Goal: Task Accomplishment & Management: Manage account settings

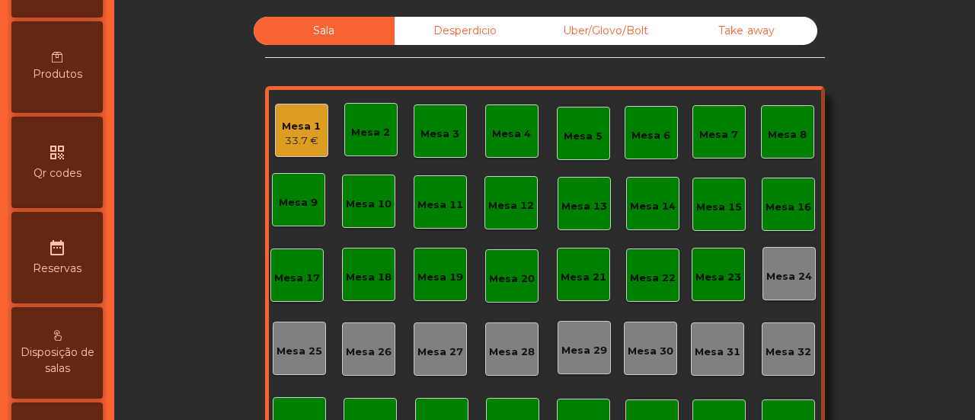
click at [64, 69] on span "Produtos" at bounding box center [58, 74] width 50 height 16
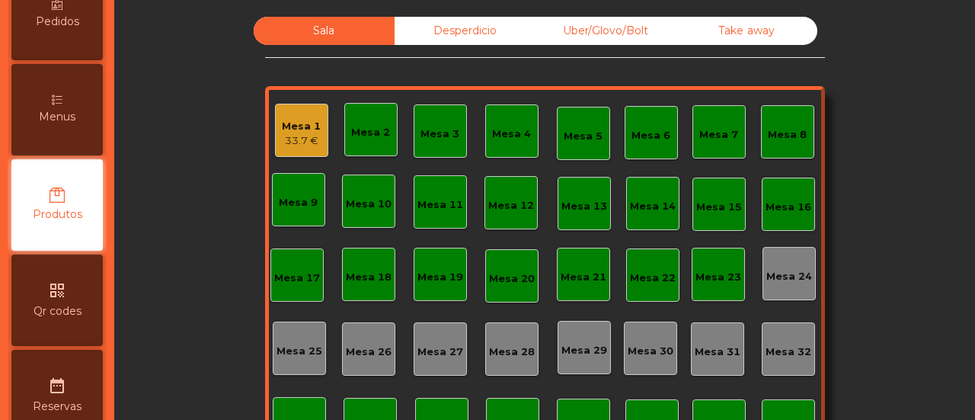
scroll to position [265, 0]
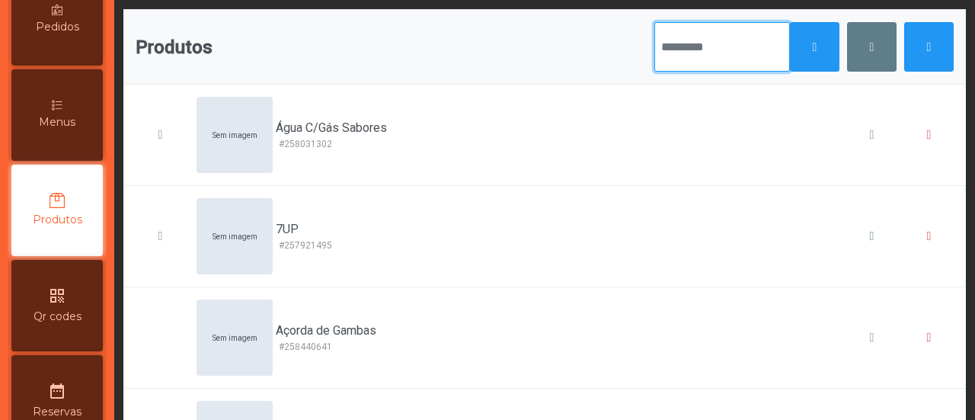
click at [748, 40] on input "text" at bounding box center [722, 47] width 136 height 50
type input "****"
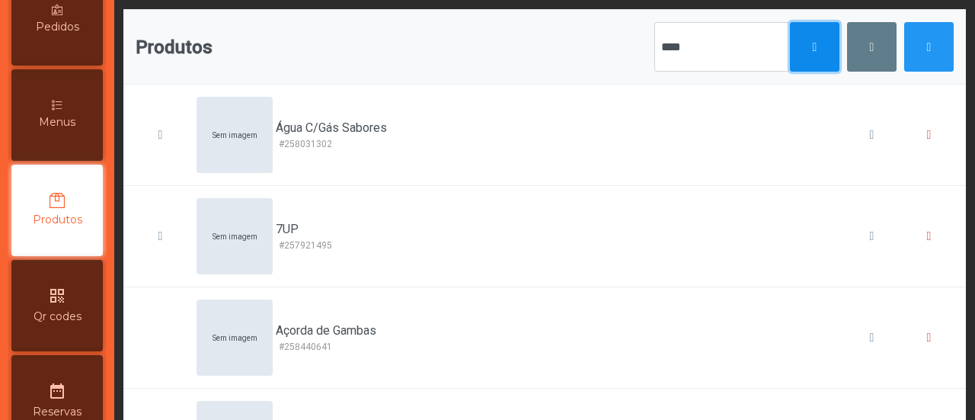
click at [814, 43] on button "button" at bounding box center [815, 47] width 50 height 50
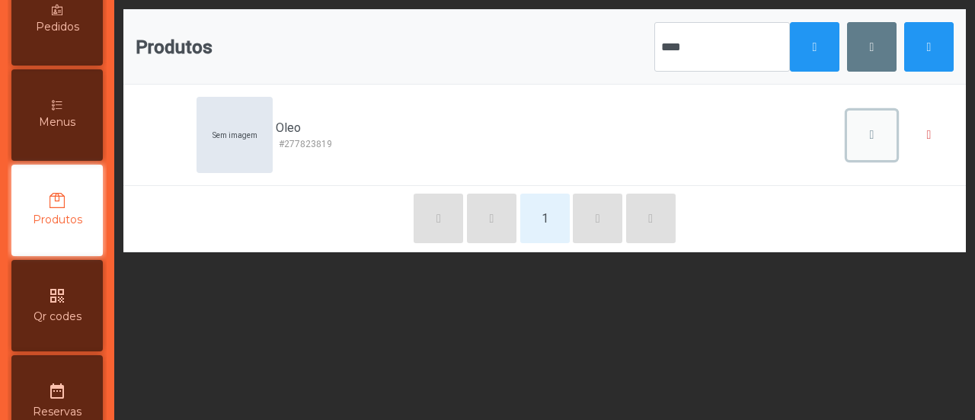
click at [847, 142] on button "button" at bounding box center [872, 135] width 50 height 50
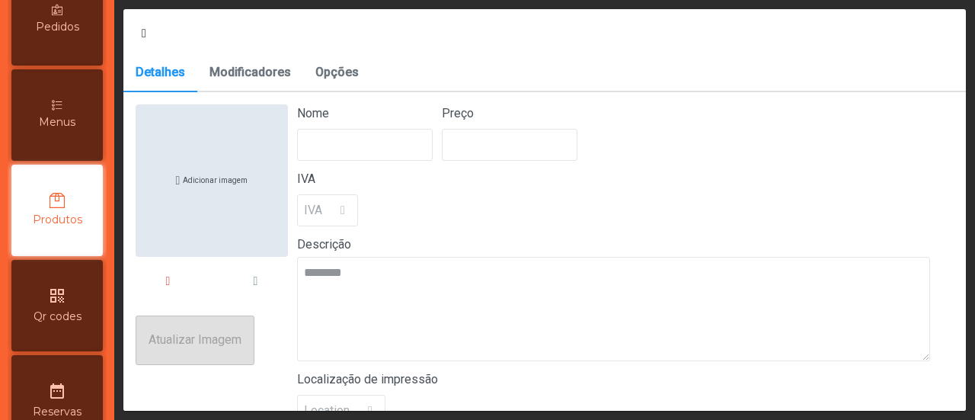
type input "****"
type input "******"
click at [344, 199] on p-dropdown "6%" at bounding box center [326, 210] width 59 height 32
click at [340, 211] on p-dropdown "6%" at bounding box center [326, 210] width 59 height 32
click at [318, 72] on span "Opções" at bounding box center [336, 72] width 43 height 12
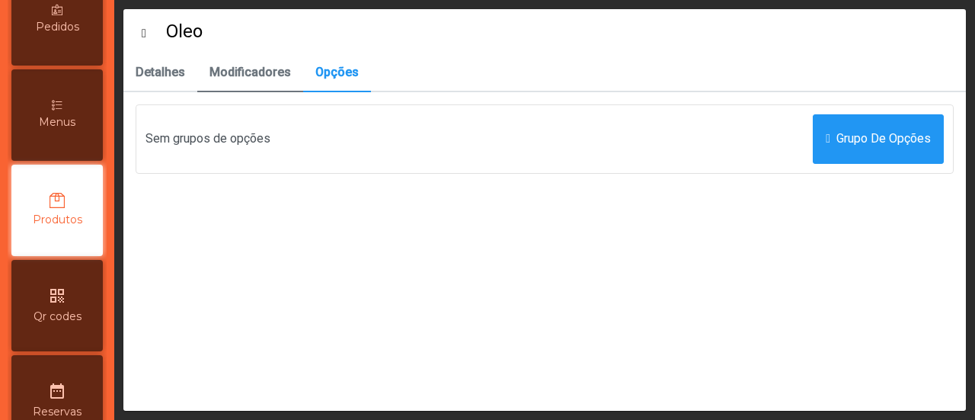
drag, startPoint x: 267, startPoint y: 75, endPoint x: 254, endPoint y: 75, distance: 12.2
click at [265, 75] on span "Modificadores" at bounding box center [250, 72] width 82 height 12
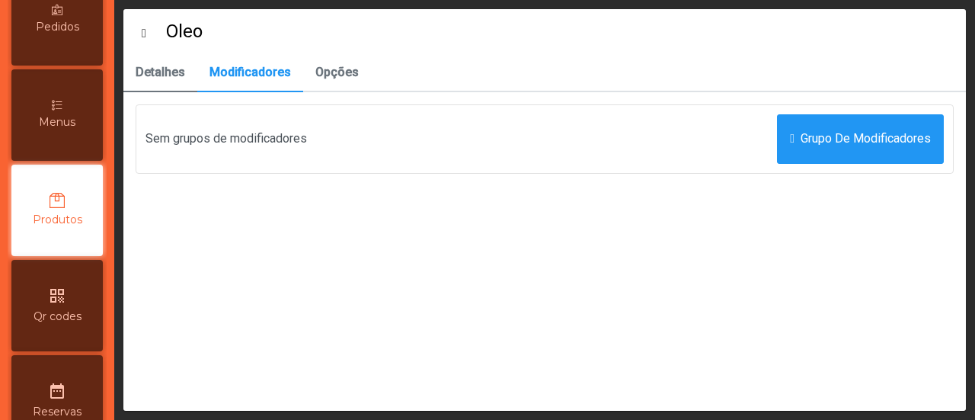
click at [165, 77] on span "Detalhes" at bounding box center [161, 72] width 50 height 12
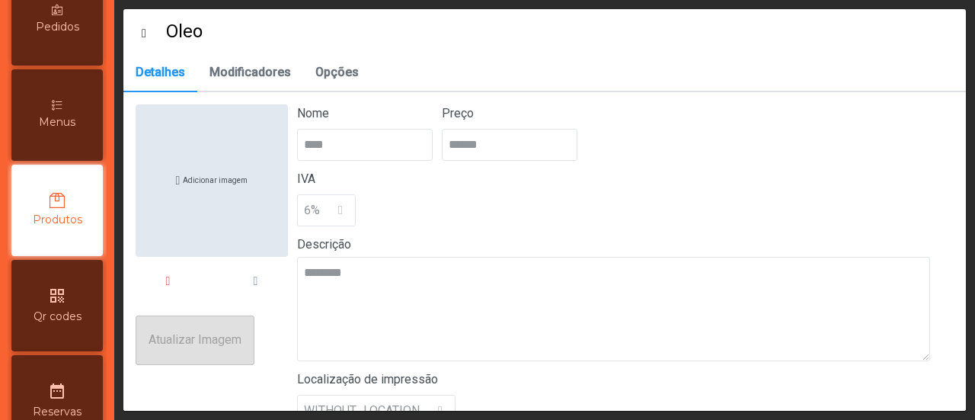
click at [360, 219] on div "IVA 6%" at bounding box center [625, 198] width 657 height 56
click at [337, 215] on p-dropdown "6%" at bounding box center [326, 210] width 59 height 32
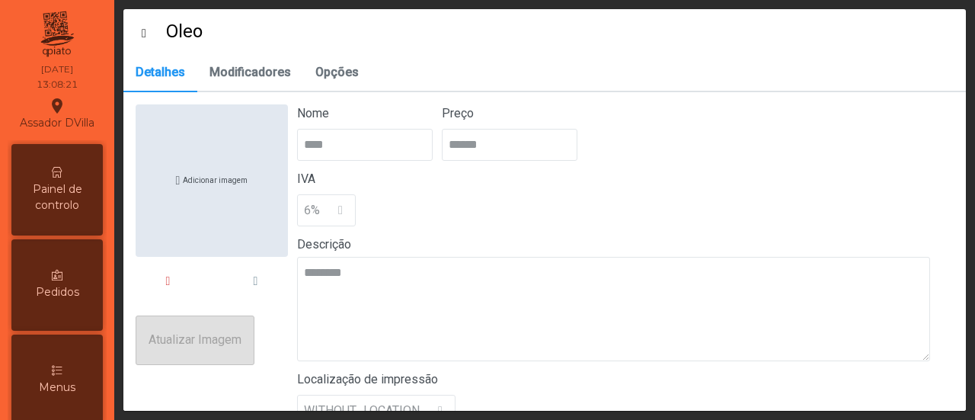
click at [72, 175] on div "Painel de controlo" at bounding box center [56, 189] width 91 height 91
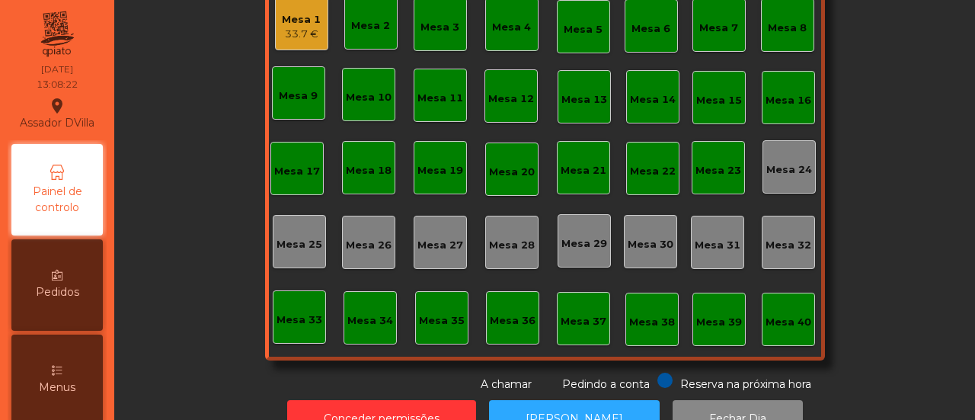
scroll to position [152, 0]
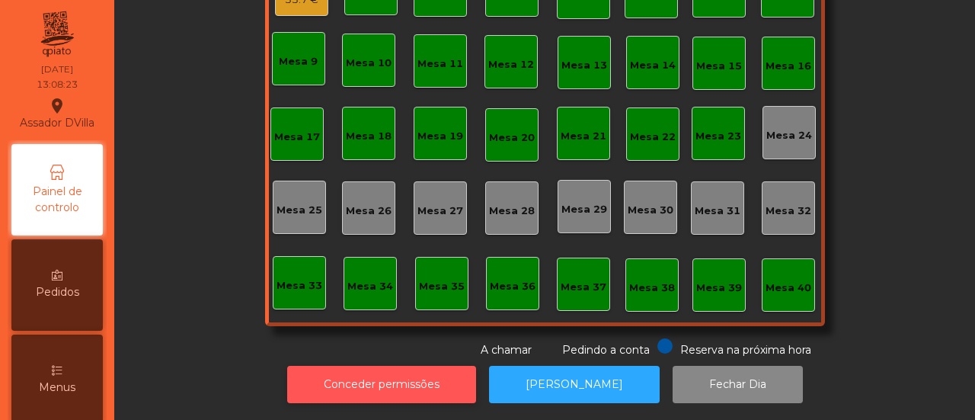
click at [331, 366] on button "Conceder permissões" at bounding box center [381, 384] width 189 height 37
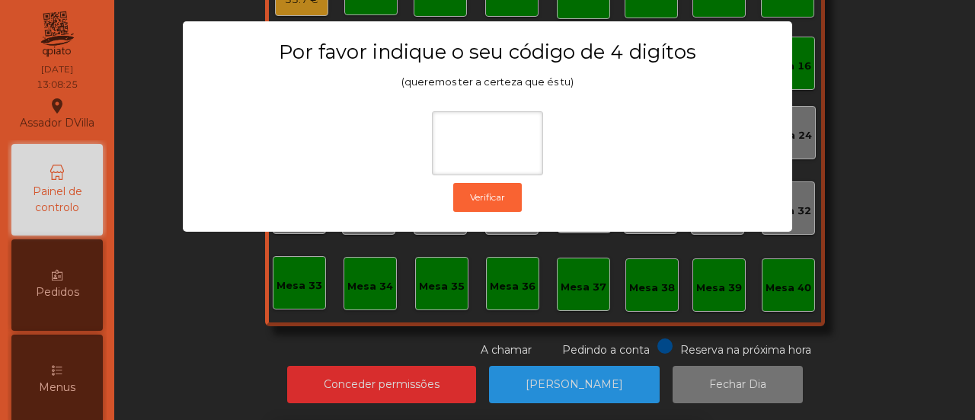
click at [163, 264] on div "1 2 3 keyboard_backspace 4 5 6 . - 7 8 9 keyboard_return 0" at bounding box center [487, 341] width 975 height 155
drag, startPoint x: 165, startPoint y: 267, endPoint x: 168, endPoint y: 273, distance: 7.8
click at [165, 267] on ngb-modal-window "Por favor indique o seu código de 4 digítos (queremos ter a certeza que és tu) …" at bounding box center [487, 210] width 926 height 420
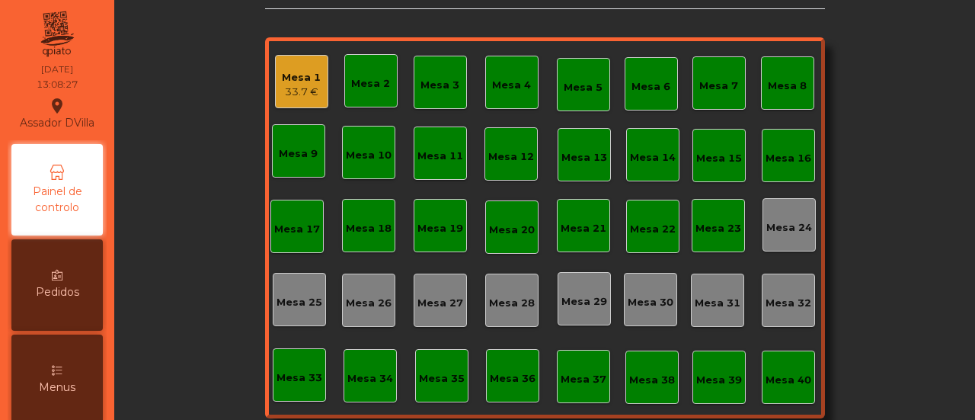
scroll to position [0, 0]
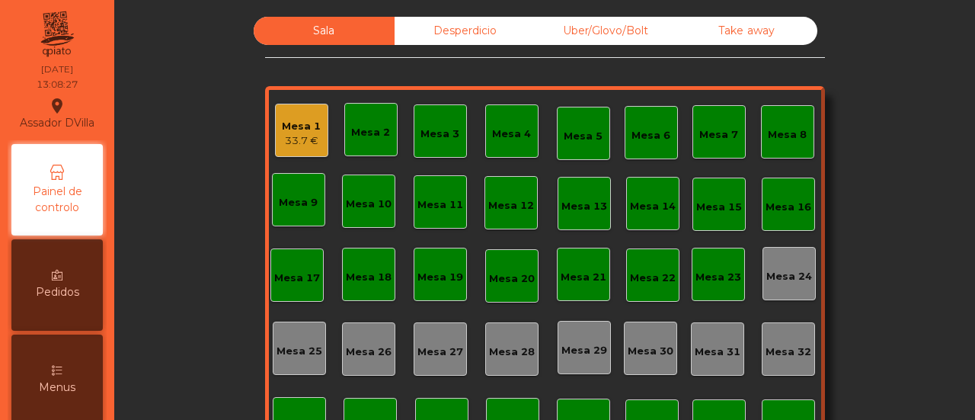
click at [275, 121] on div "Mesa 1 33.7 €" at bounding box center [301, 130] width 53 height 53
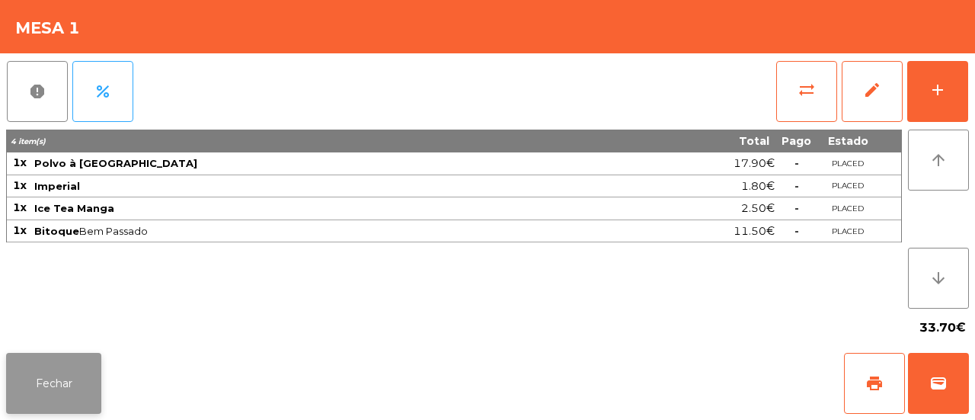
click at [72, 379] on button "Fechar" at bounding box center [53, 383] width 95 height 61
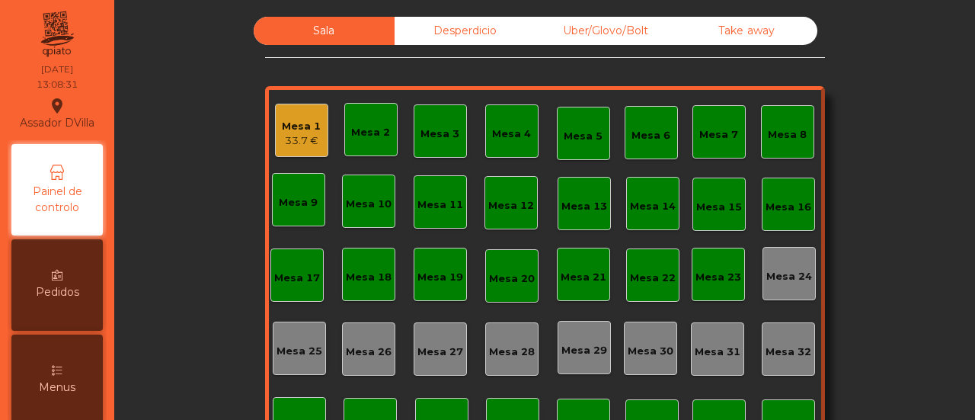
click at [225, 229] on div "Sala Desperdicio Uber/Glovo/Bolt Take away Mesa 1 33.7 € Mesa 2 Mesa 3 Mesa 4 M…" at bounding box center [545, 258] width 820 height 482
